Goal: Communication & Community: Share content

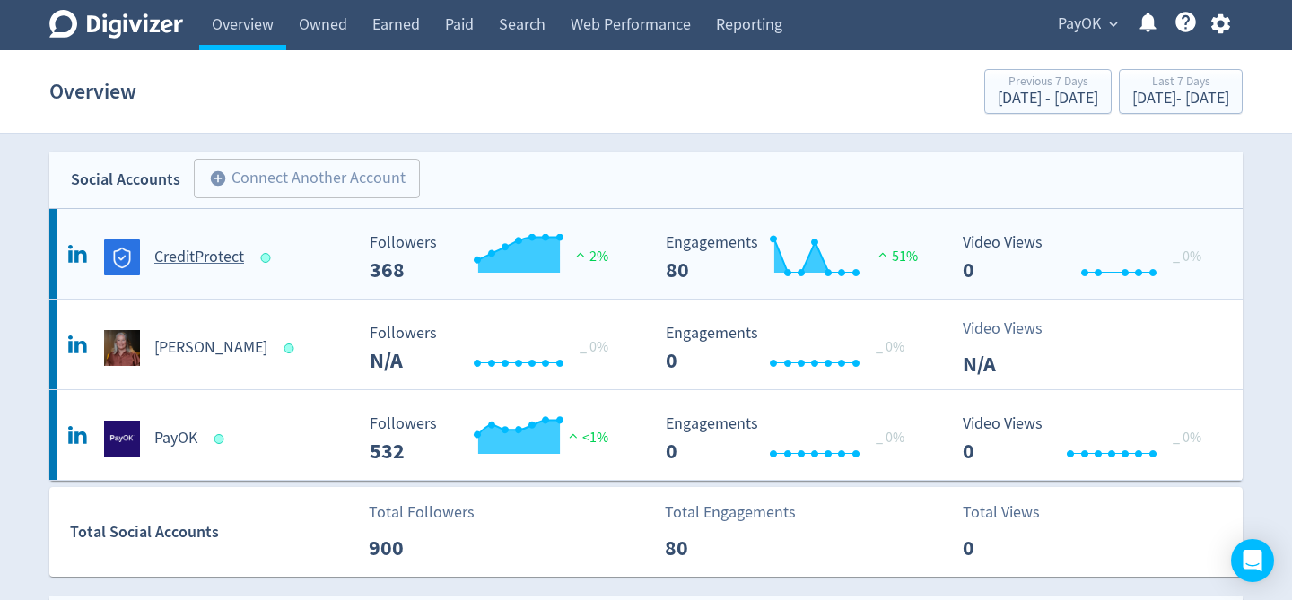
click at [192, 258] on h5 "CreditProtect" at bounding box center [199, 258] width 90 height 22
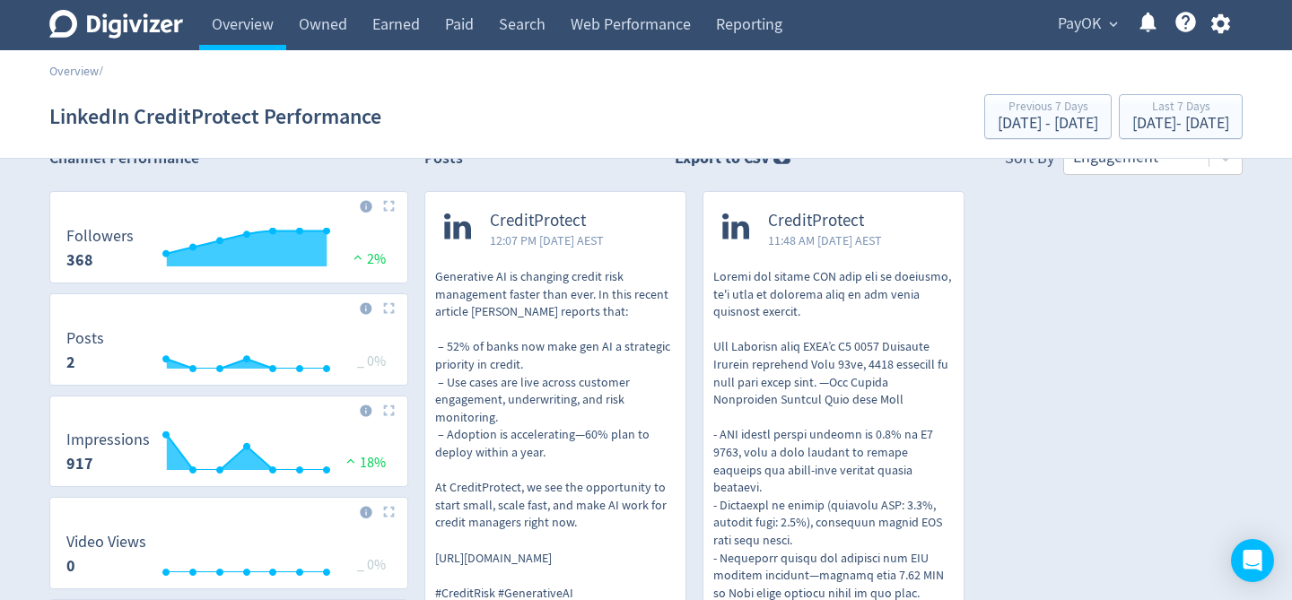
scroll to position [33, 0]
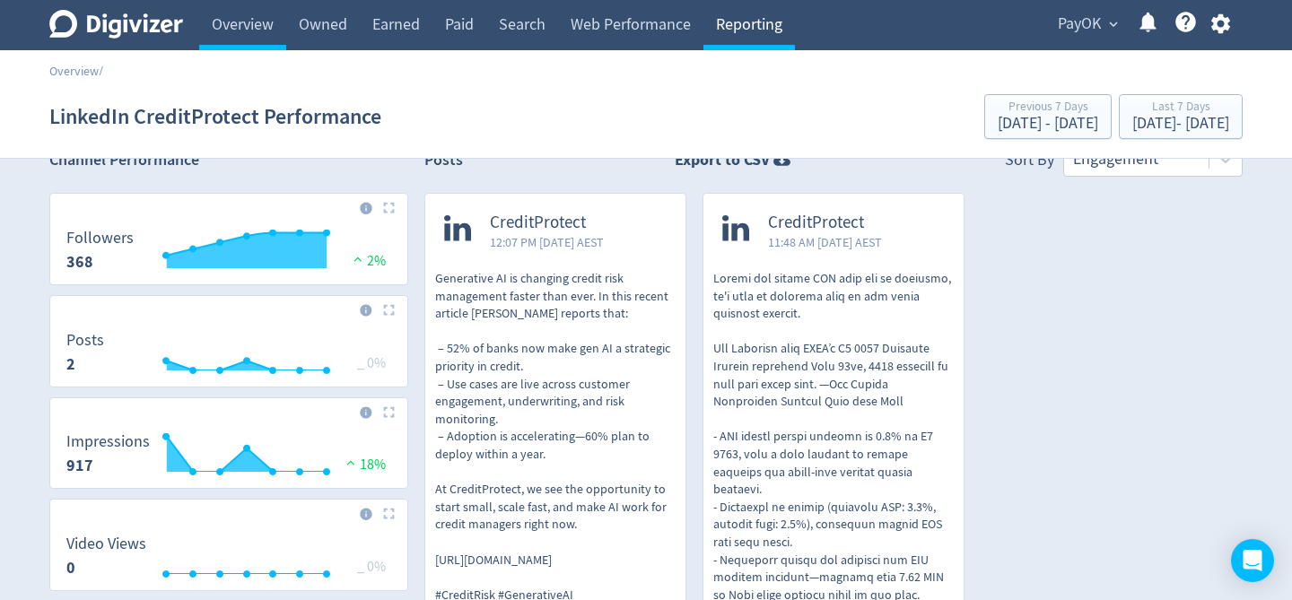
click at [754, 26] on link "Reporting" at bounding box center [749, 25] width 92 height 50
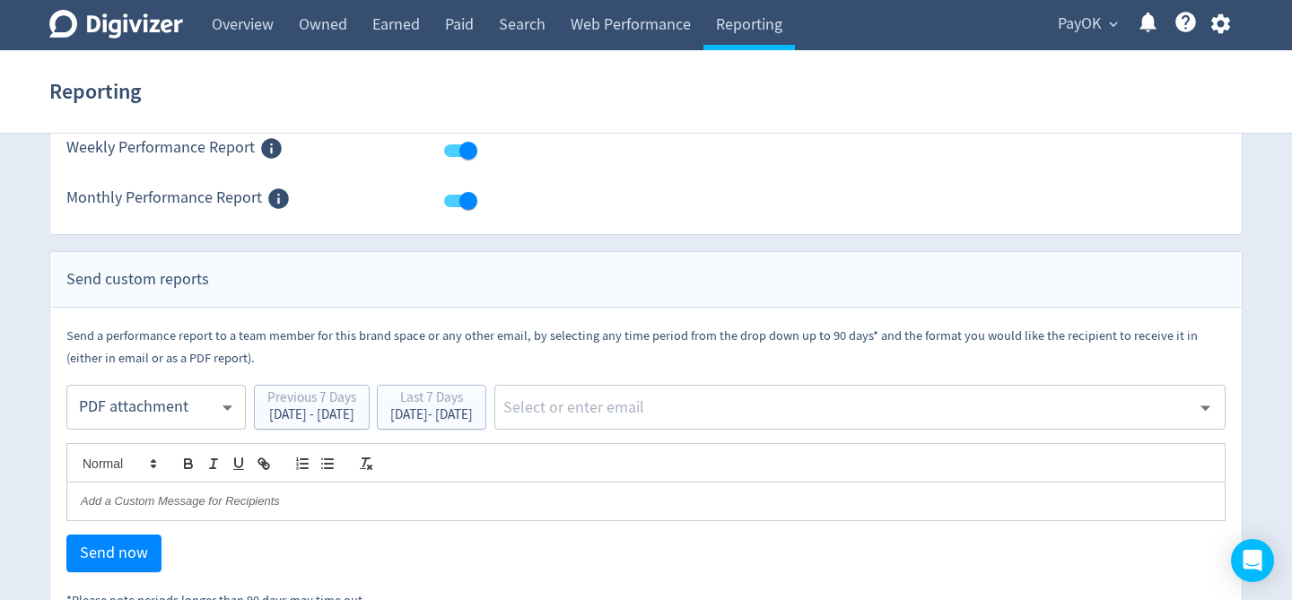
scroll to position [209, 0]
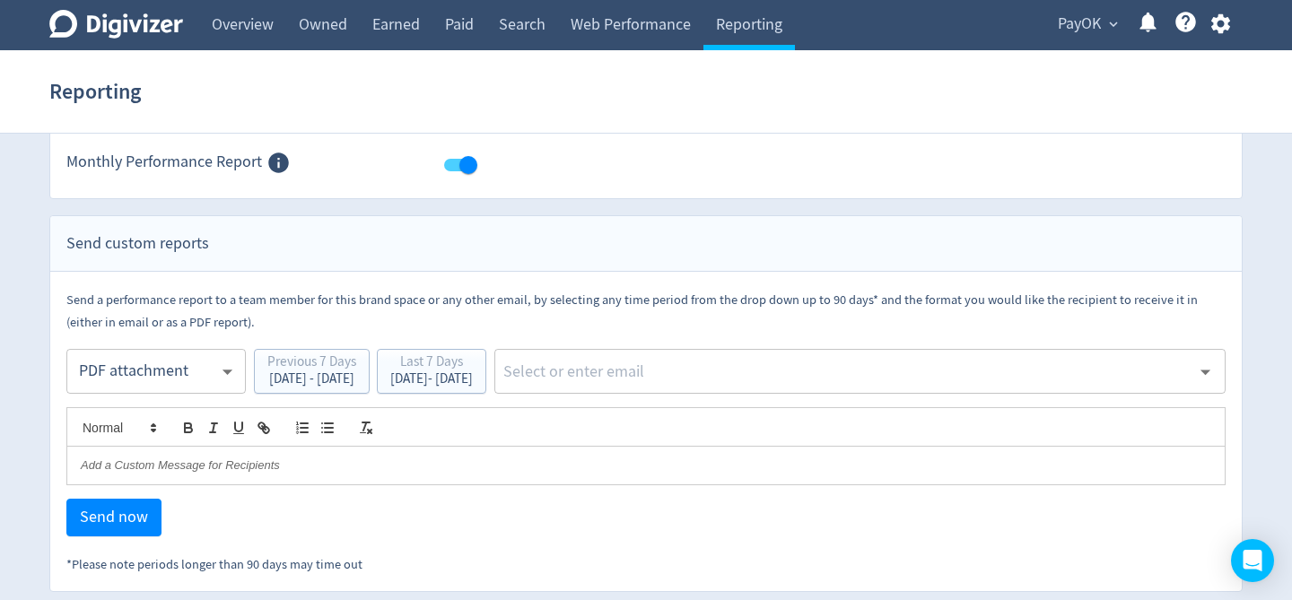
click at [104, 552] on div "Send a performance report to a team member for this brand space or any other em…" at bounding box center [645, 431] width 1159 height 287
click at [737, 377] on input "text" at bounding box center [845, 371] width 689 height 27
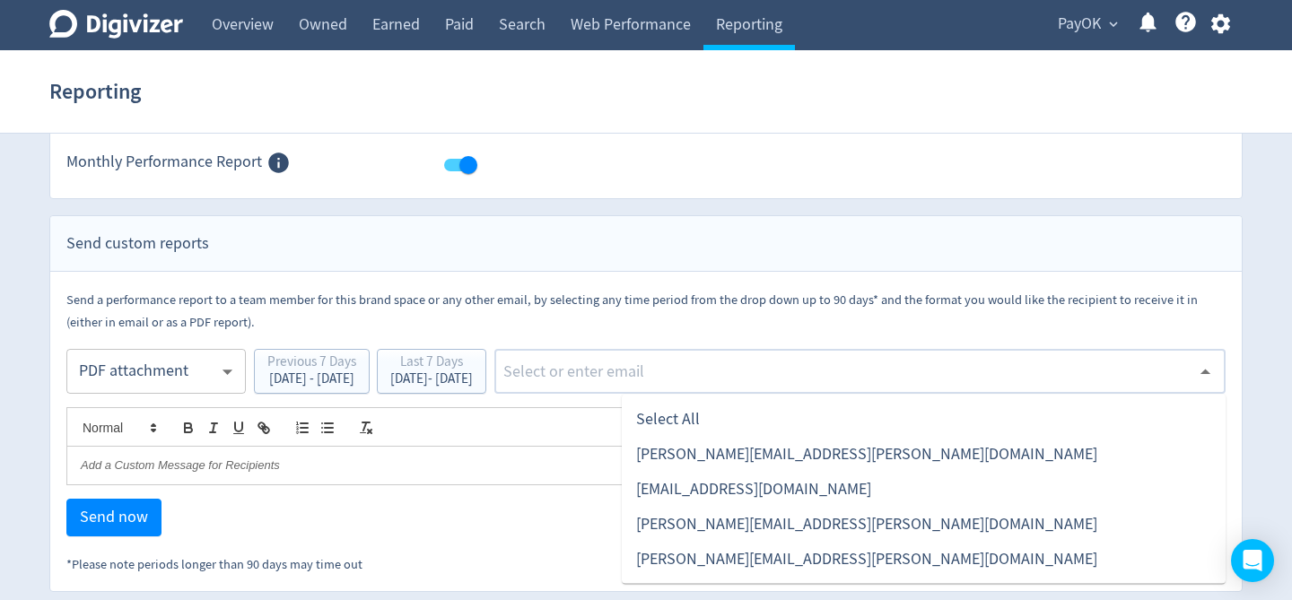
type input "[PERSON_NAME][EMAIL_ADDRESS][PERSON_NAME][DOMAIN_NAME]"
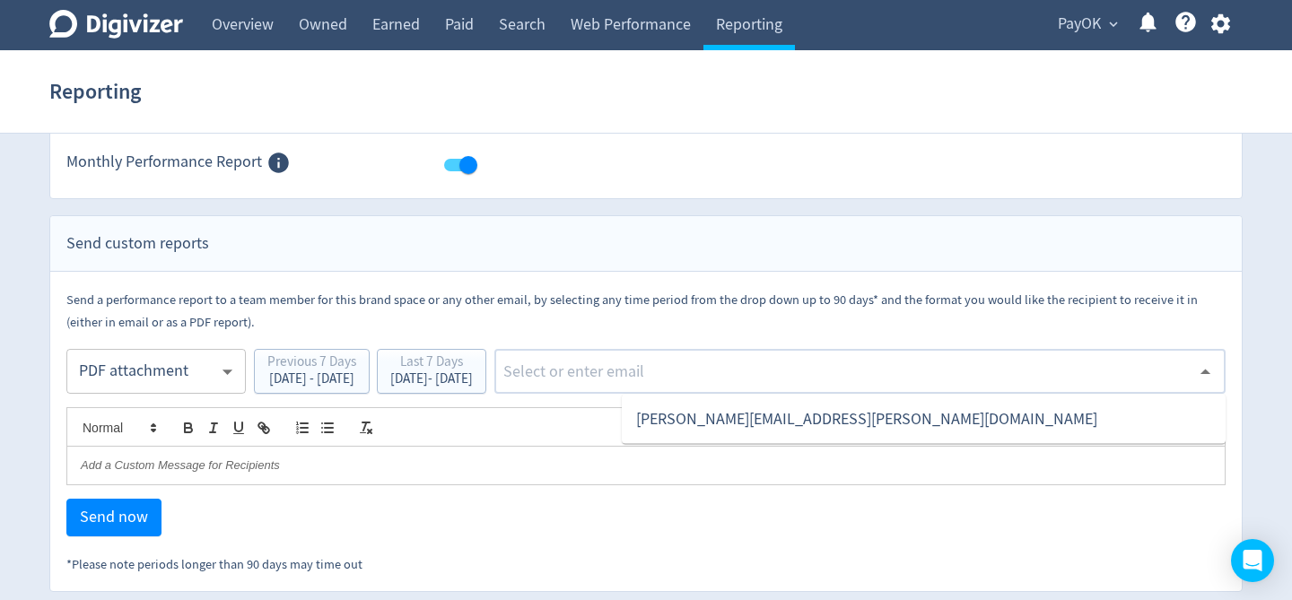
click at [600, 536] on div "Send now" at bounding box center [645, 518] width 1159 height 38
click at [126, 531] on button "Send now" at bounding box center [113, 518] width 95 height 38
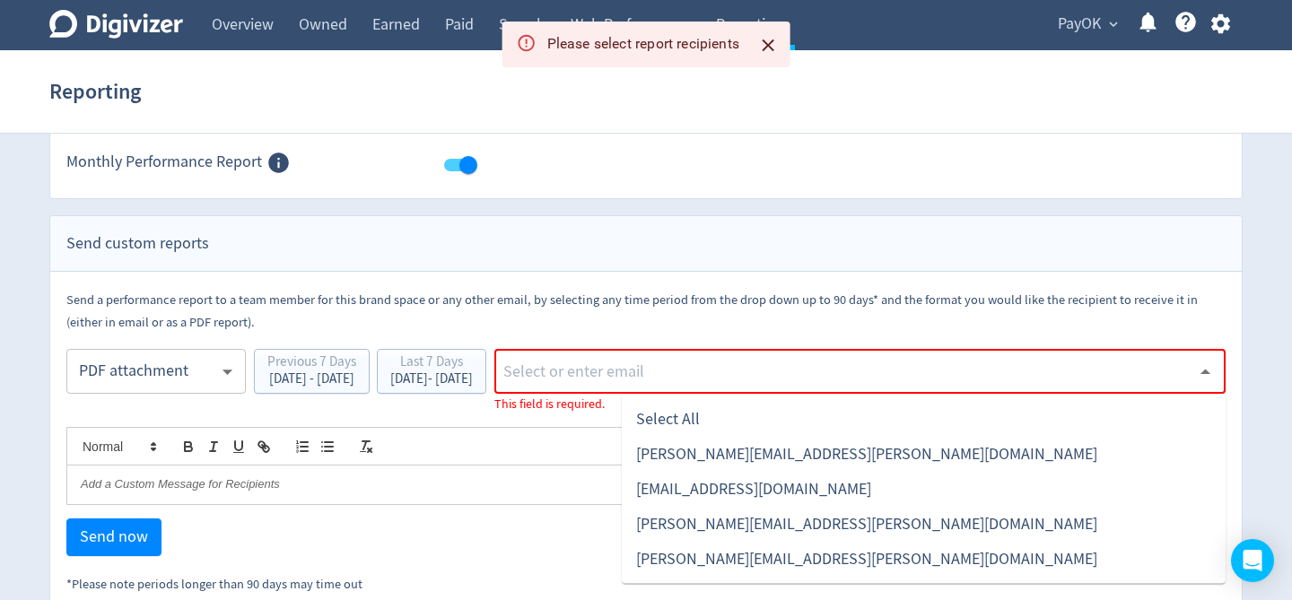
click at [650, 369] on input "text" at bounding box center [845, 371] width 689 height 27
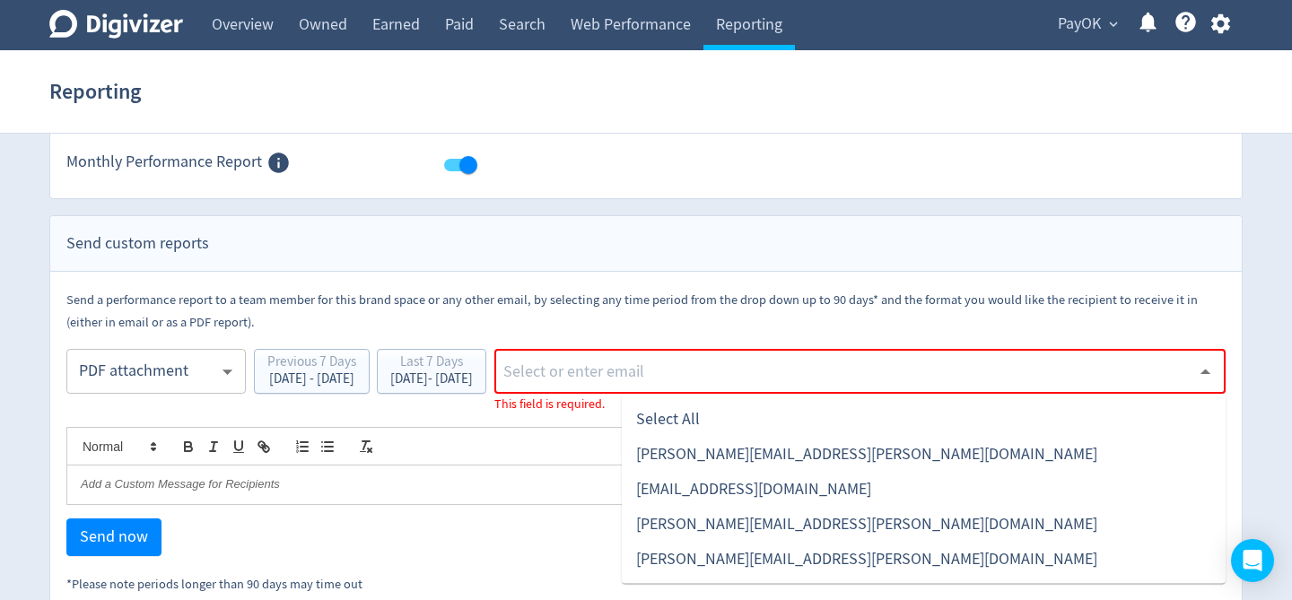
type input "[PERSON_NAME][EMAIL_ADDRESS][PERSON_NAME][DOMAIN_NAME]"
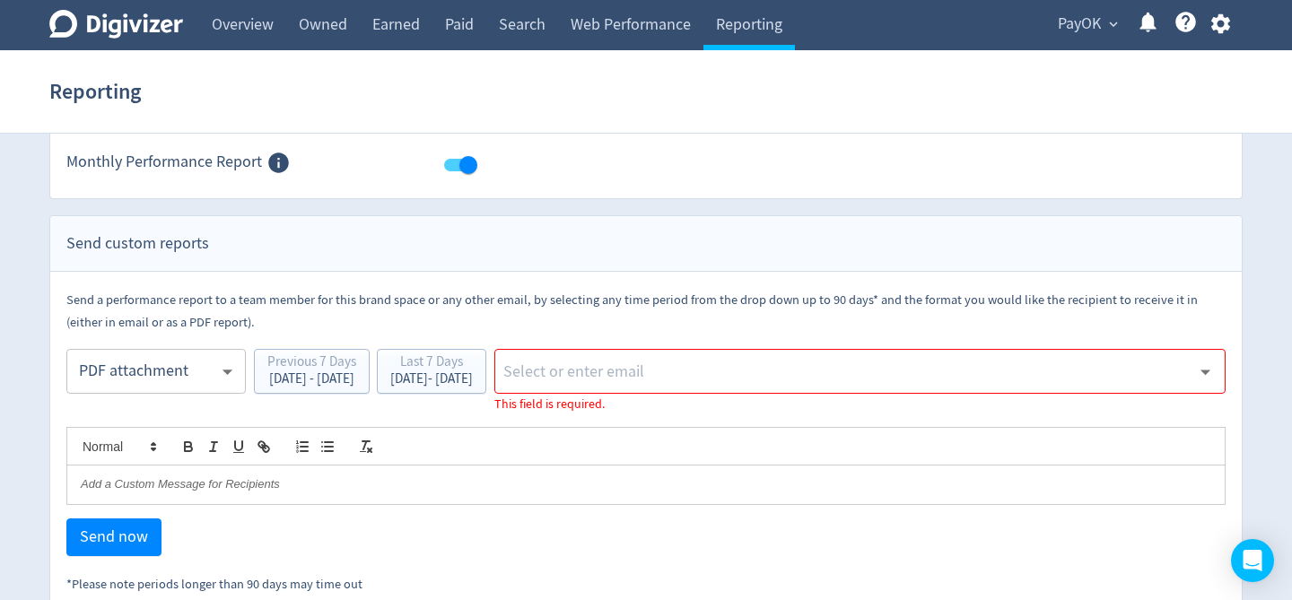
click at [486, 412] on div "Previous 7 Days [DATE] - [DATE] Last 7 Days [DATE] - [DATE]" at bounding box center [370, 381] width 232 height 65
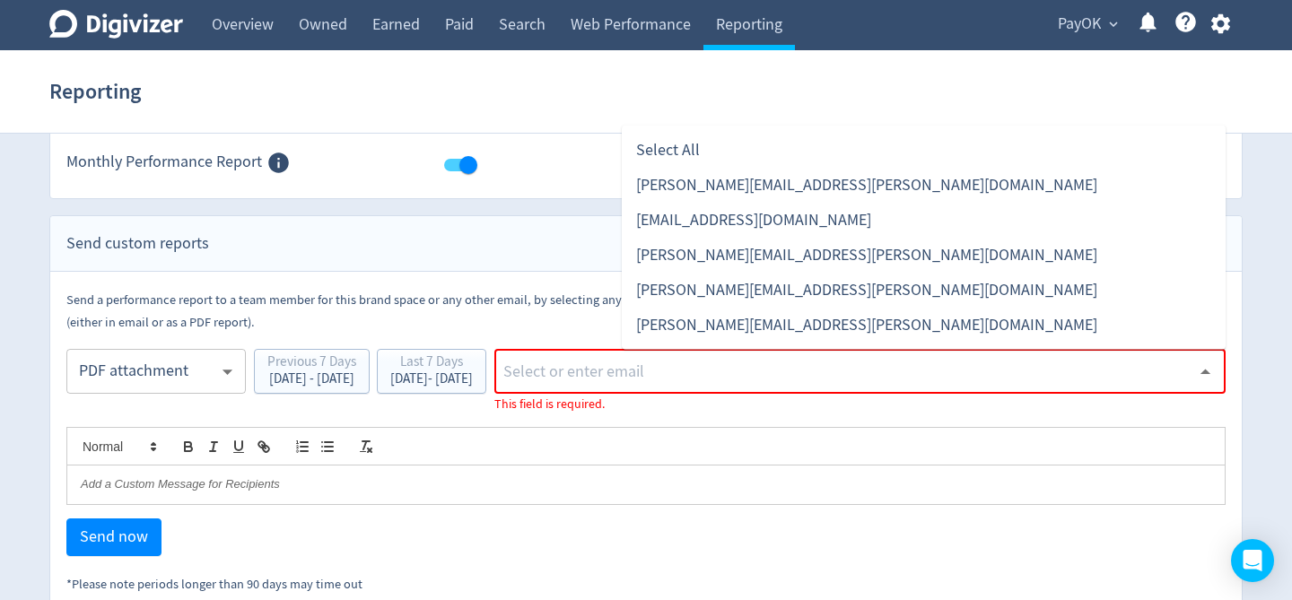
click at [701, 380] on input "text" at bounding box center [845, 371] width 689 height 27
type input "[PERSON_NAME][EMAIL_ADDRESS][PERSON_NAME][DOMAIN_NAME]"
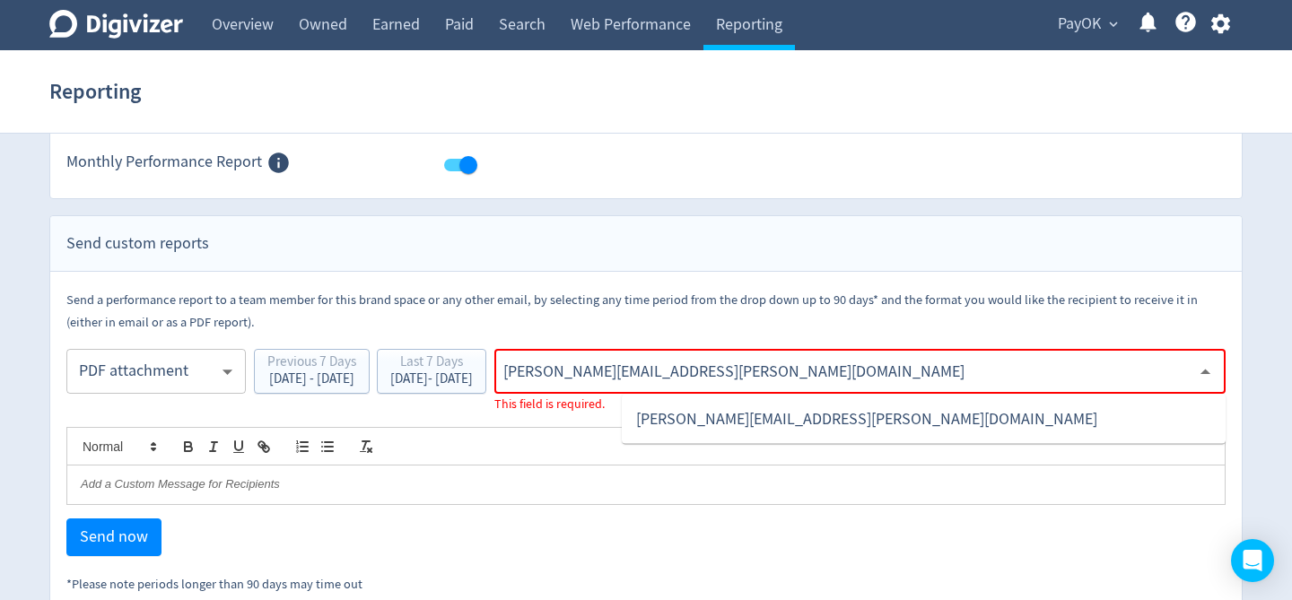
click at [770, 417] on li "[PERSON_NAME][EMAIL_ADDRESS][PERSON_NAME][DOMAIN_NAME]" at bounding box center [924, 419] width 604 height 35
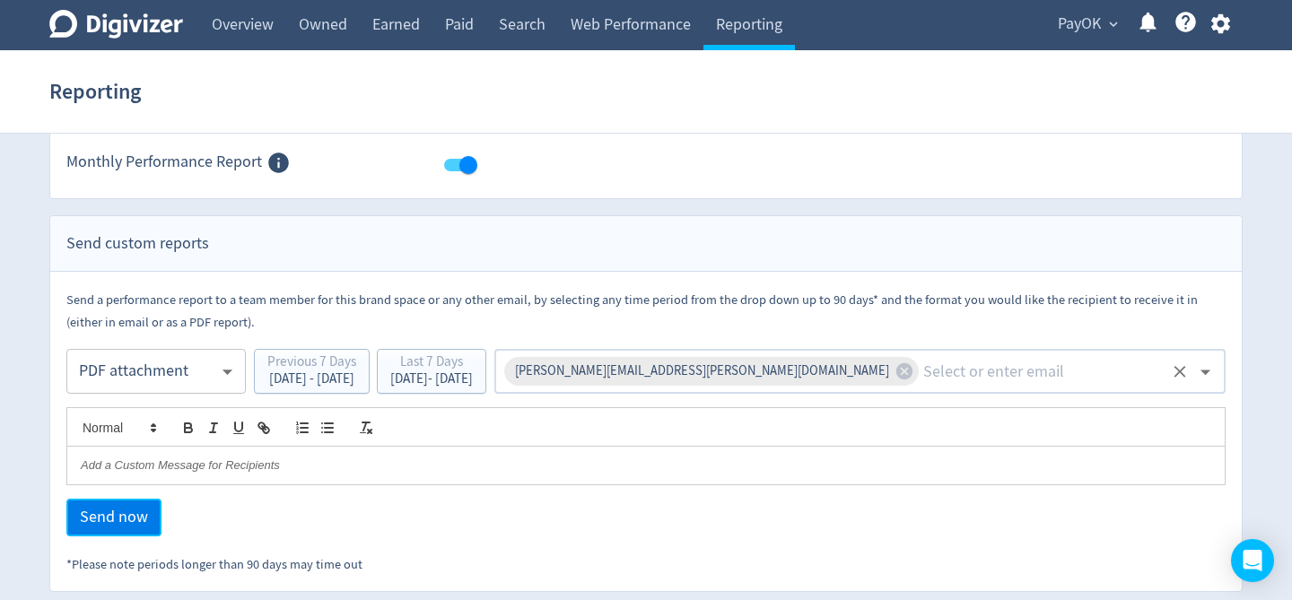
click at [133, 526] on span "Send now" at bounding box center [114, 518] width 68 height 16
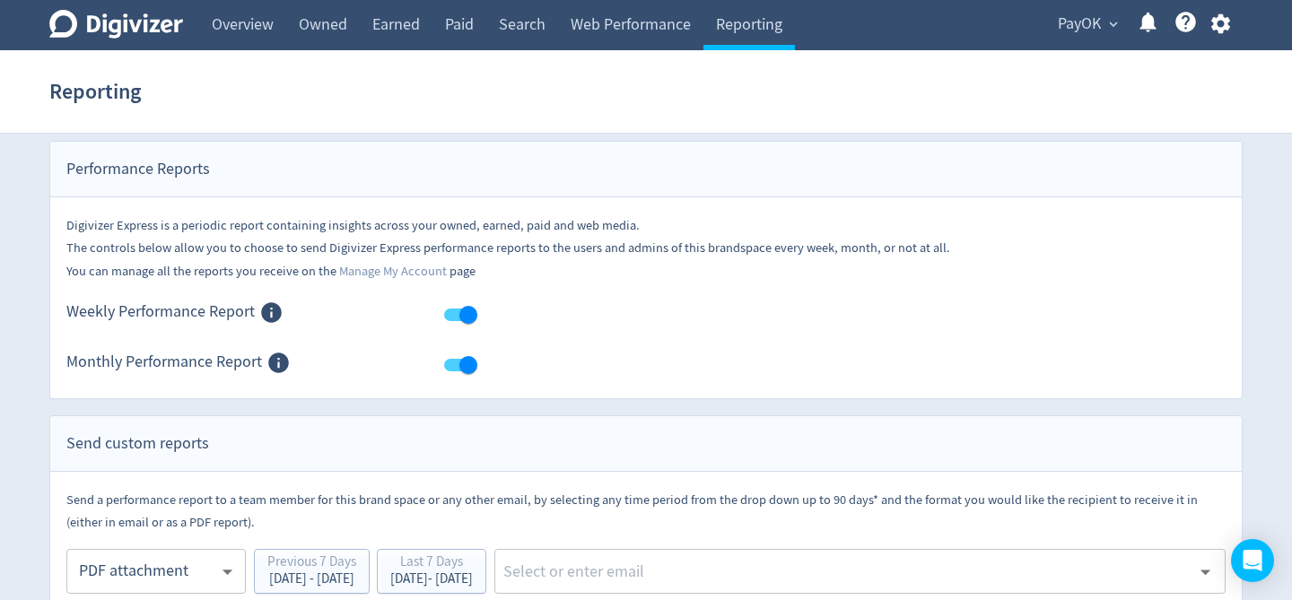
scroll to position [0, 0]
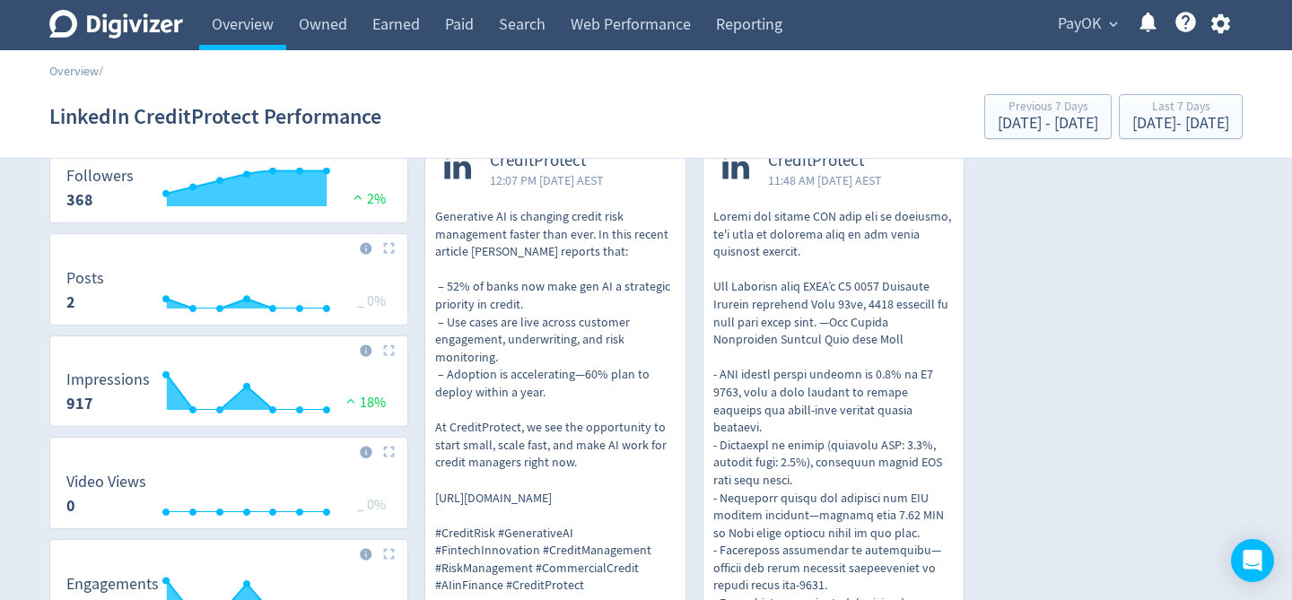
scroll to position [92, 0]
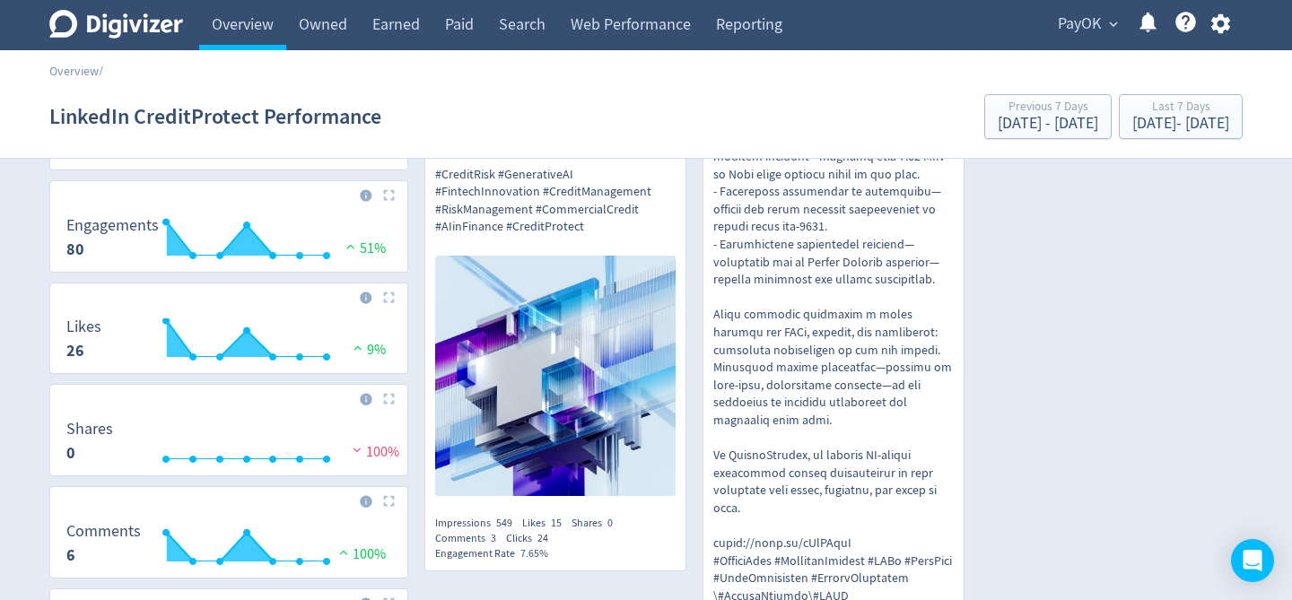
scroll to position [0, 0]
